Goal: Information Seeking & Learning: Learn about a topic

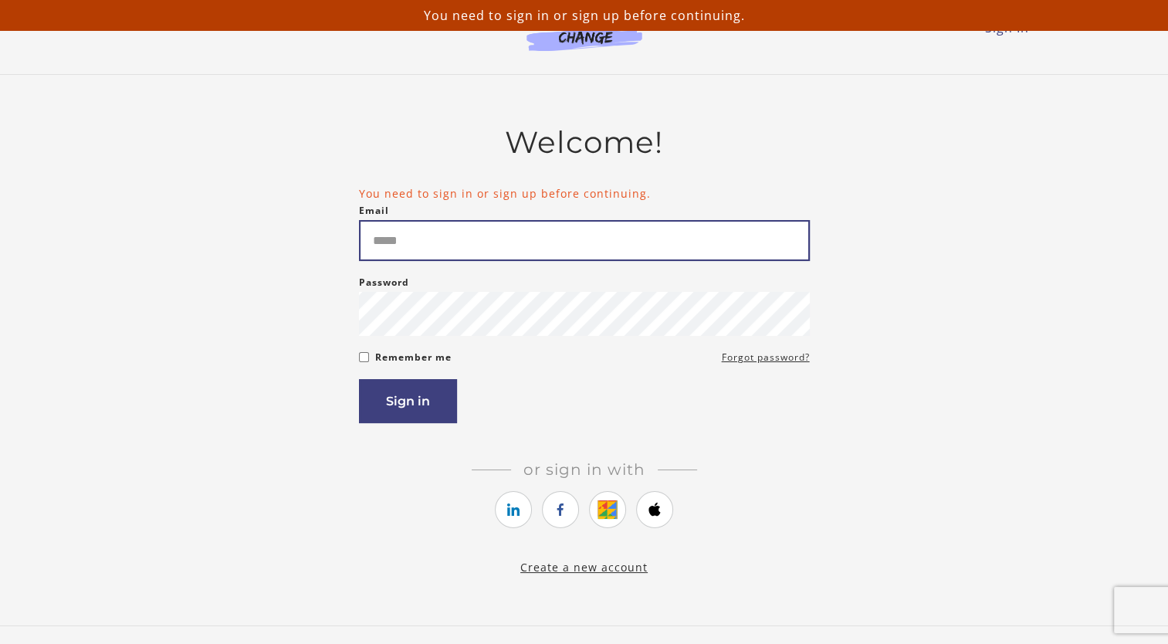
click at [420, 242] on input "Email" at bounding box center [584, 240] width 451 height 41
click at [425, 254] on input "Email" at bounding box center [584, 240] width 451 height 41
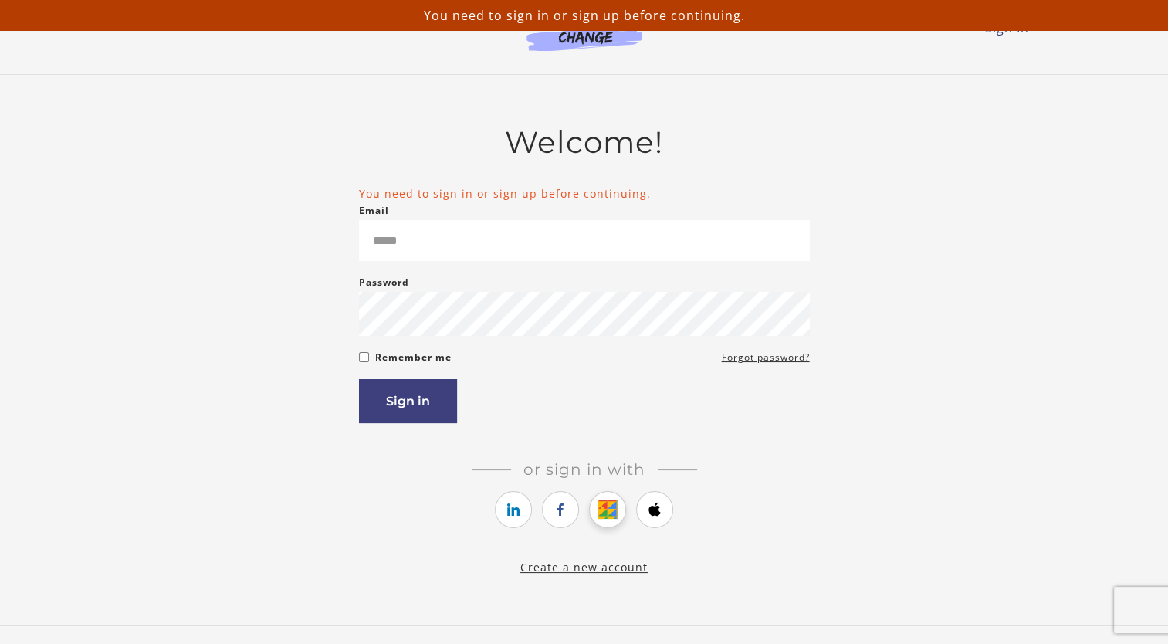
click at [608, 518] on icon "https://courses.thinkific.com/users/auth/google?ss%5Breferral%5D=&ss%5Buser_ret…" at bounding box center [607, 509] width 19 height 19
